Goal: Navigation & Orientation: Find specific page/section

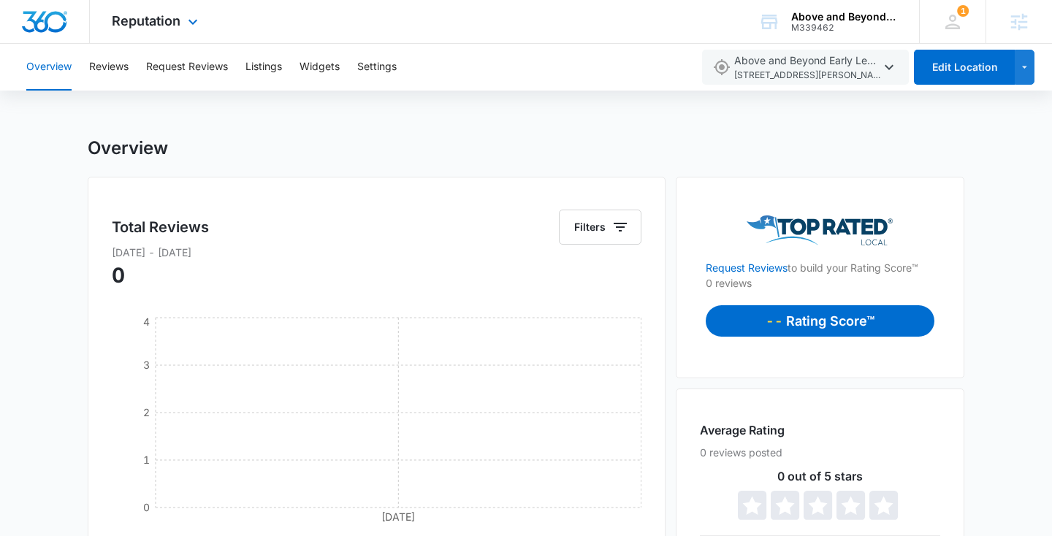
click at [55, 21] on img "Dashboard" at bounding box center [44, 22] width 47 height 22
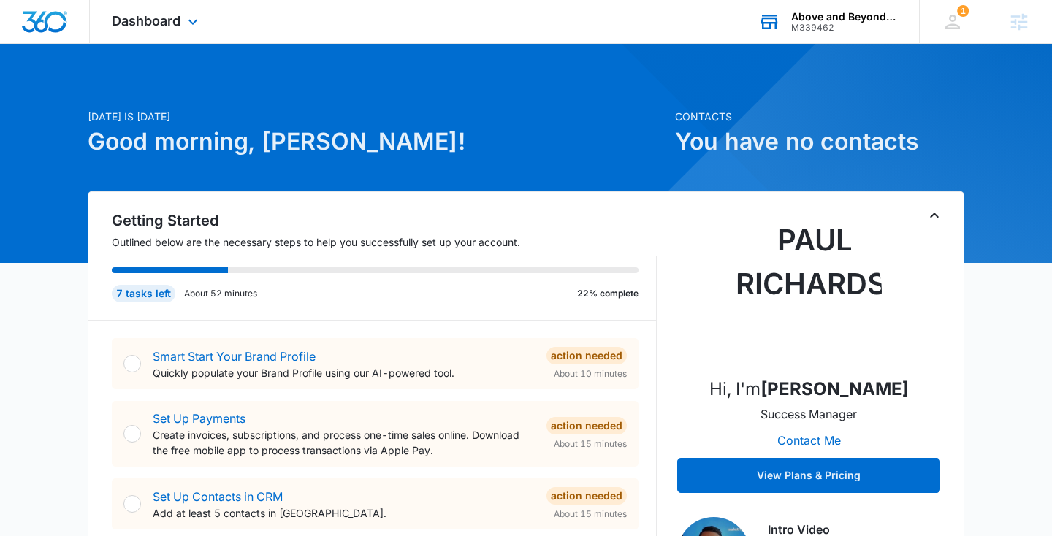
click at [837, 23] on div "M339462" at bounding box center [844, 28] width 107 height 10
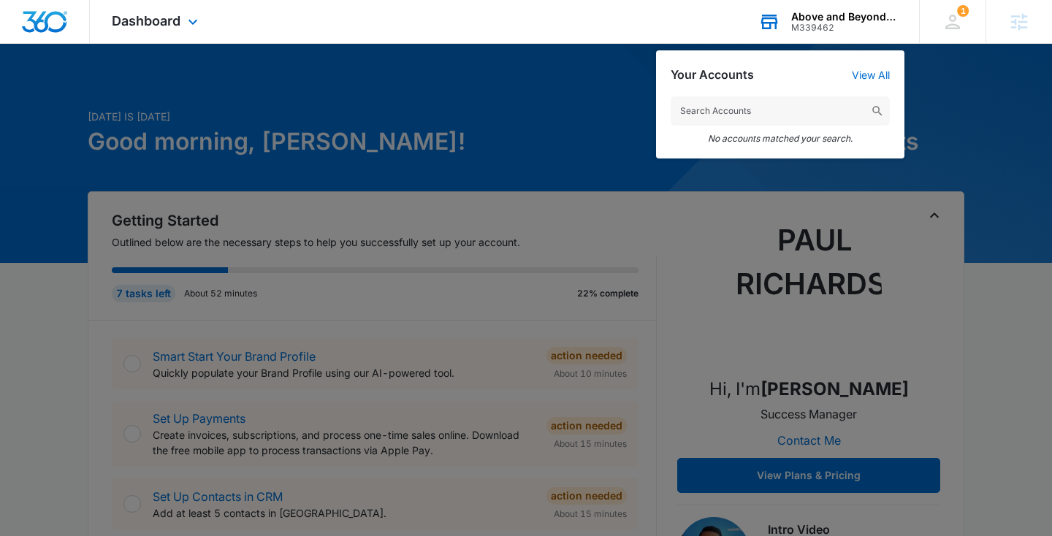
click at [751, 116] on input "text" at bounding box center [780, 110] width 219 height 29
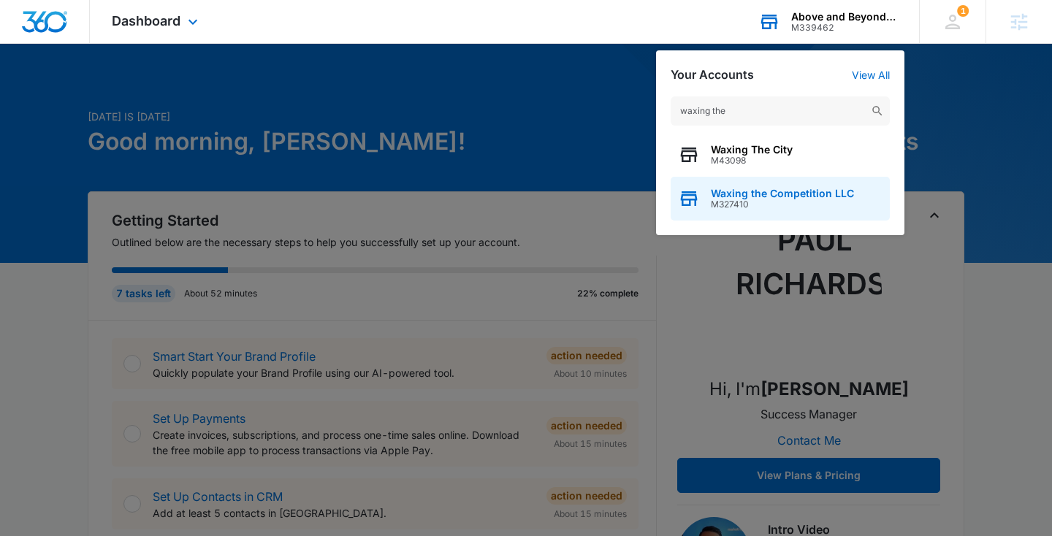
type input "waxing the"
click at [772, 198] on span "Waxing the Competition LLC" at bounding box center [782, 194] width 143 height 12
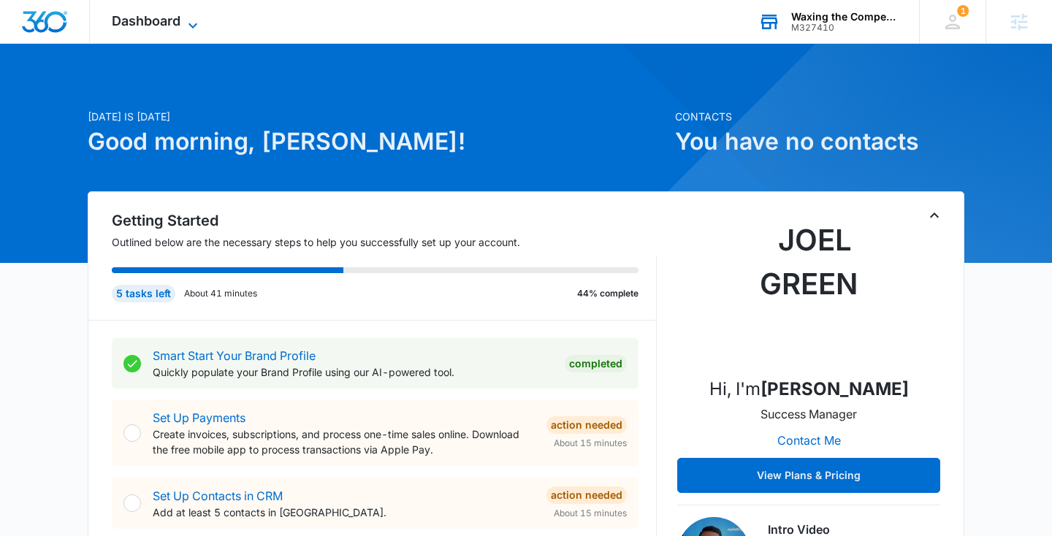
click at [178, 19] on span "Dashboard" at bounding box center [146, 20] width 69 height 15
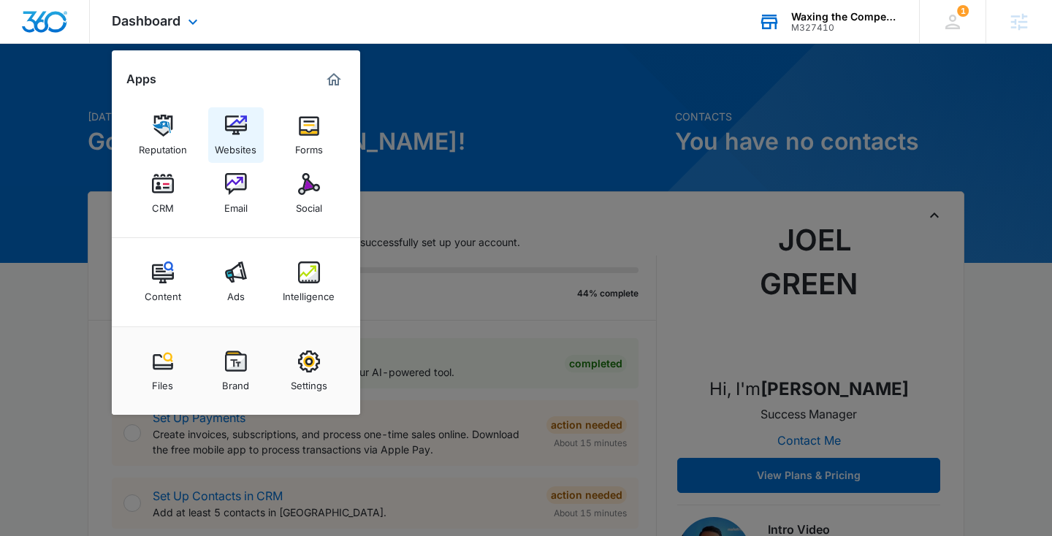
click at [242, 125] on img at bounding box center [236, 126] width 22 height 22
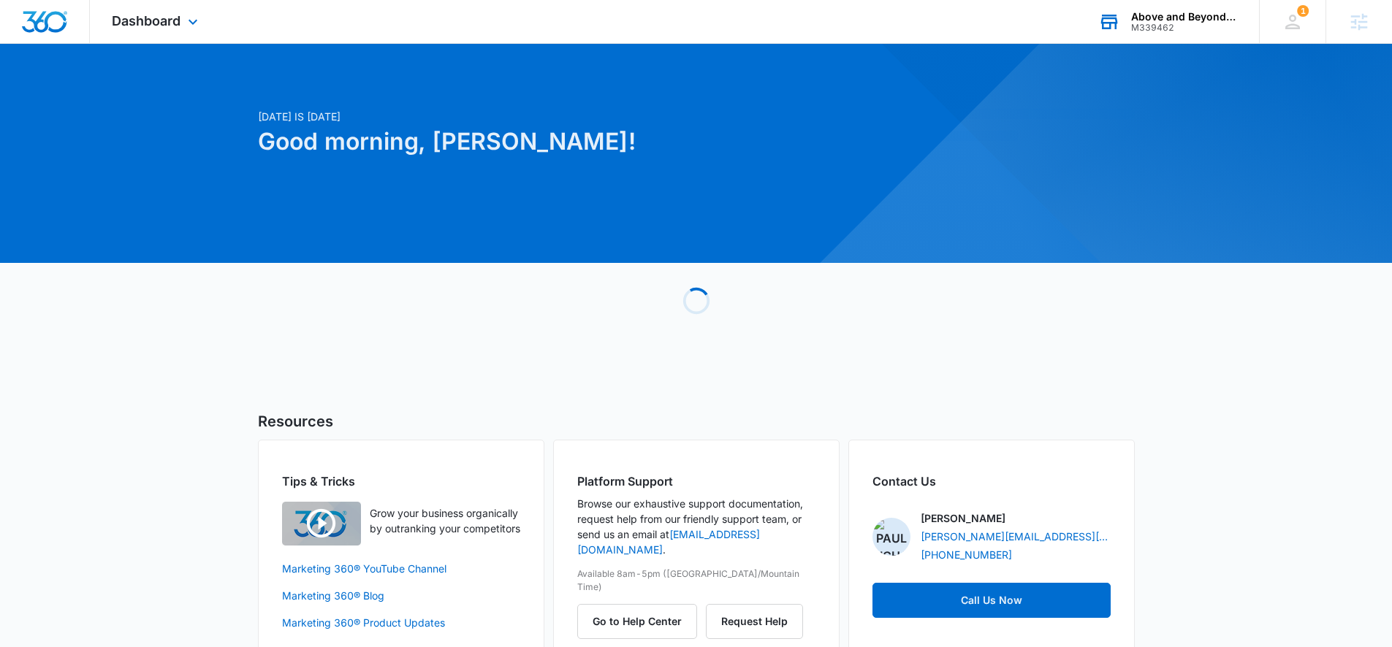
click at [1170, 23] on div "M339462" at bounding box center [1184, 28] width 107 height 10
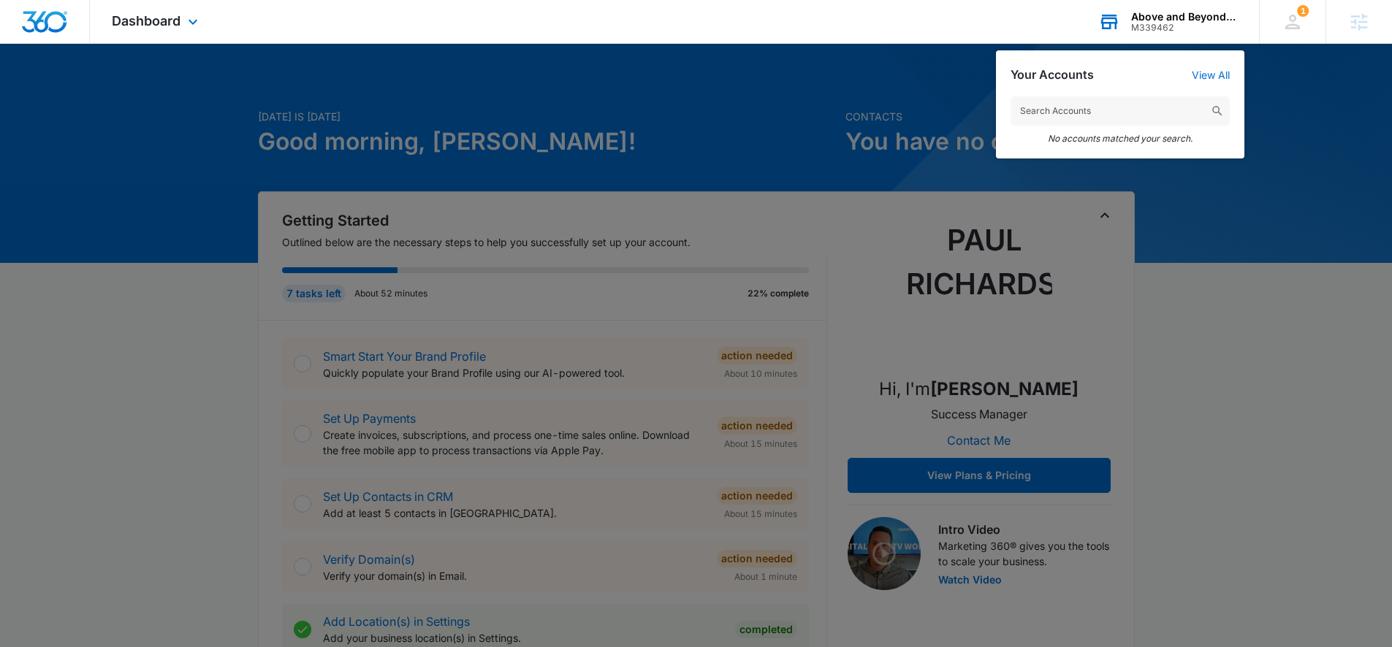
click at [1198, 112] on input "text" at bounding box center [1119, 110] width 219 height 29
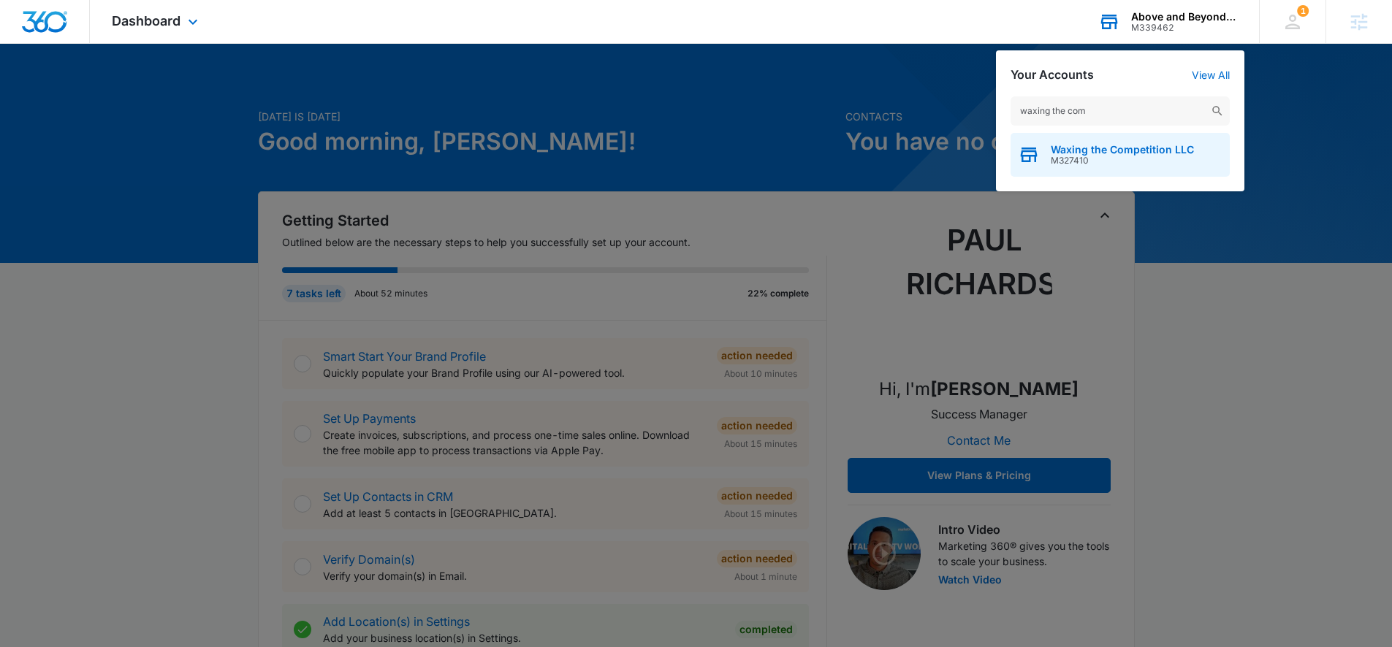
type input "waxing the com"
click at [1108, 156] on span "M327410" at bounding box center [1122, 161] width 143 height 10
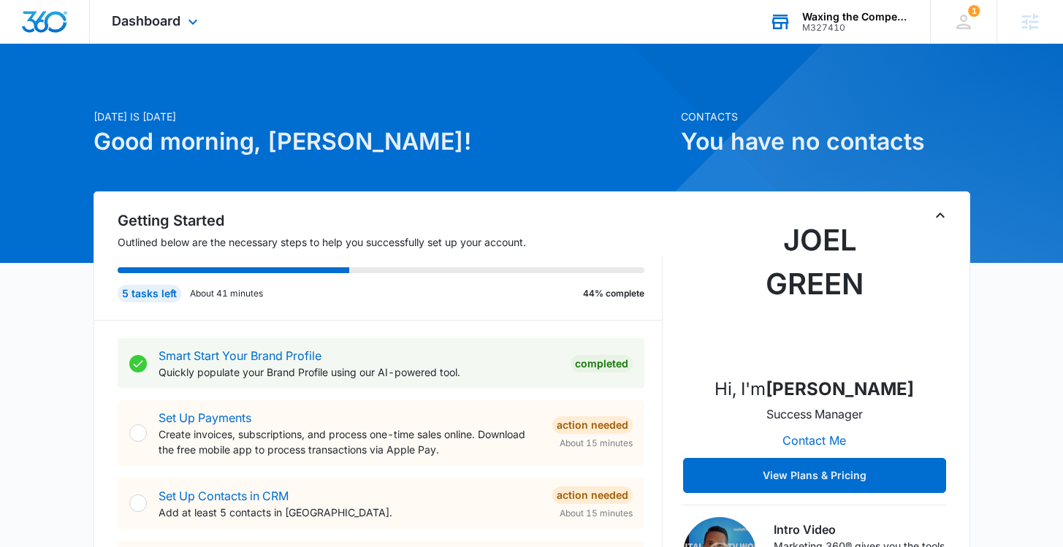
click at [182, 27] on div "Dashboard Apps Reputation Websites Forms CRM Email Social Content Ads Intellige…" at bounding box center [157, 21] width 134 height 43
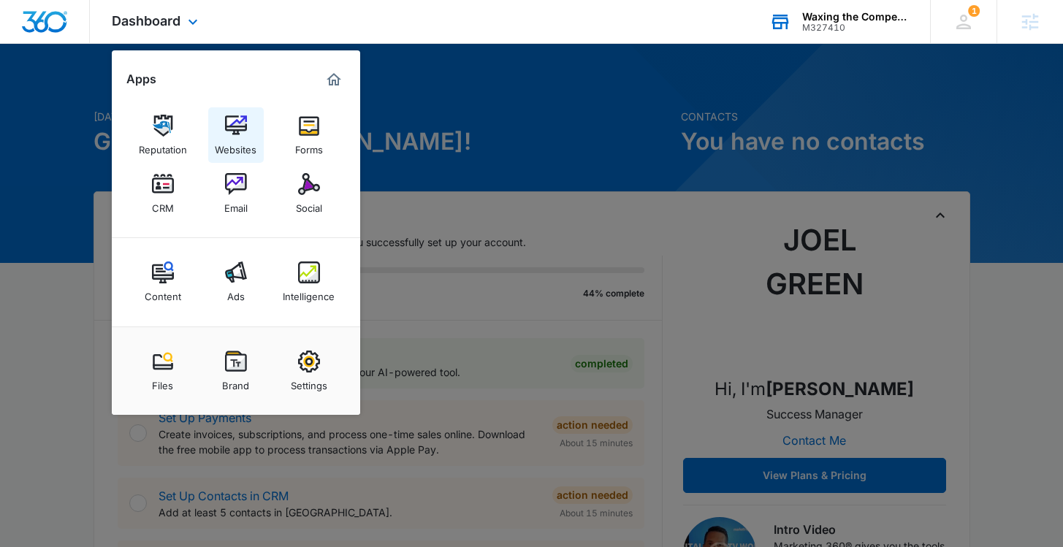
click at [237, 126] on img at bounding box center [236, 126] width 22 height 22
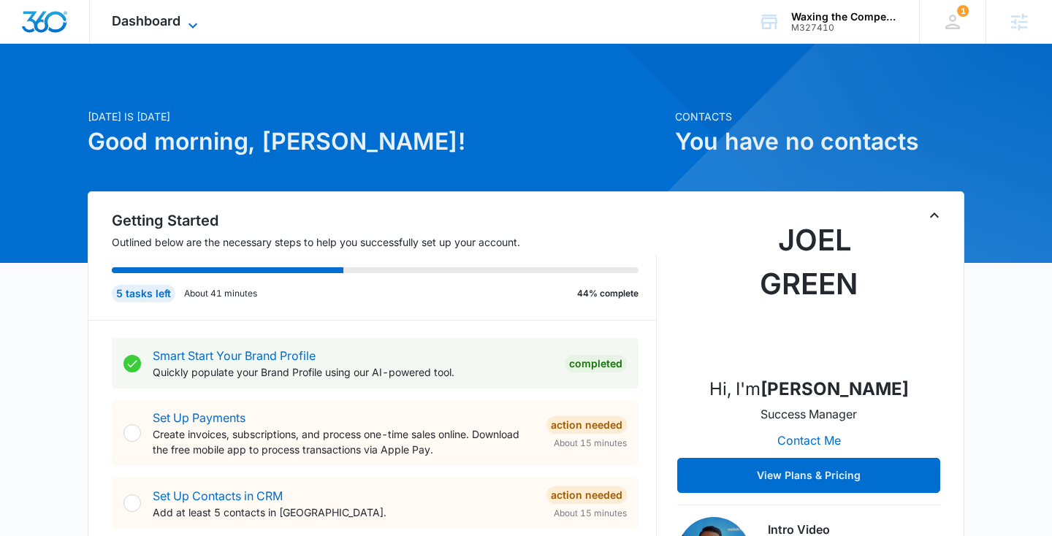
click at [177, 27] on span "Dashboard" at bounding box center [146, 20] width 69 height 15
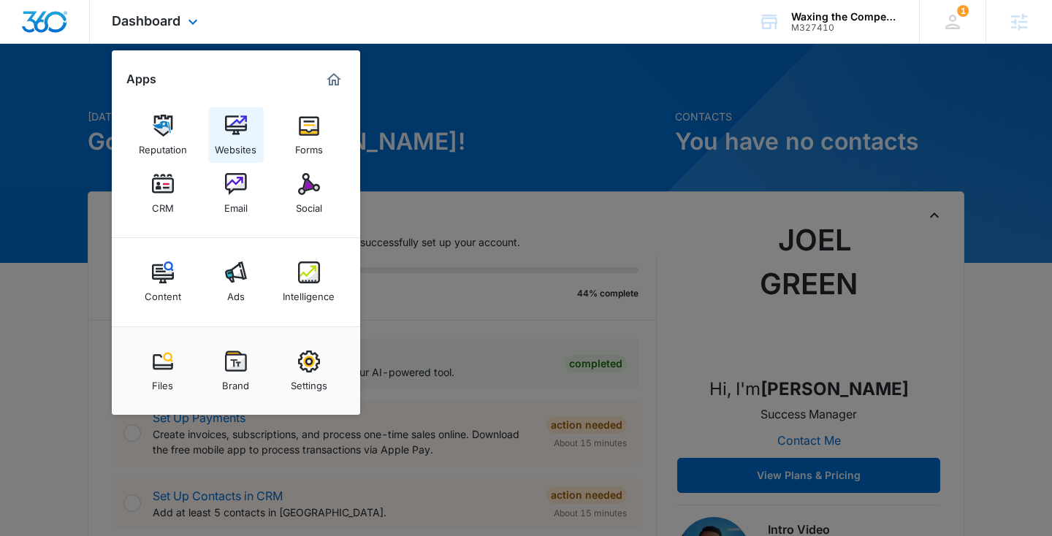
click at [240, 131] on img at bounding box center [236, 126] width 22 height 22
